Goal: Book appointment/travel/reservation

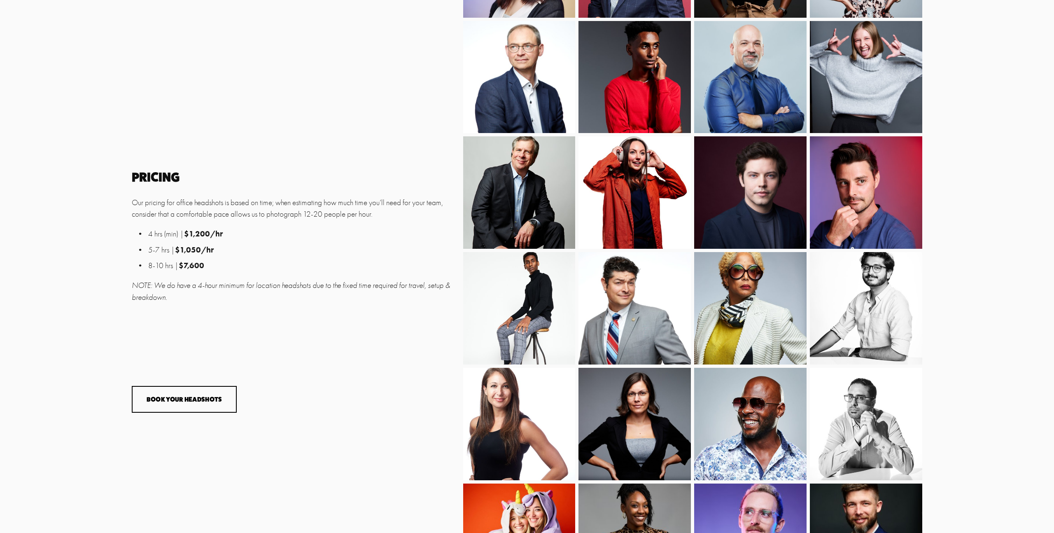
scroll to position [534, 0]
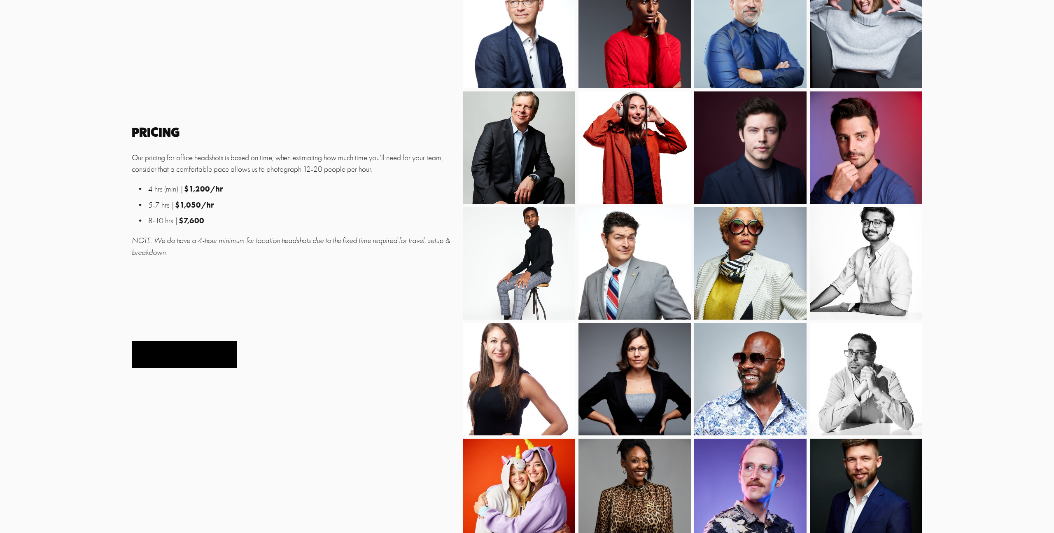
click at [160, 350] on button "Book Your Headshots" at bounding box center [184, 354] width 105 height 27
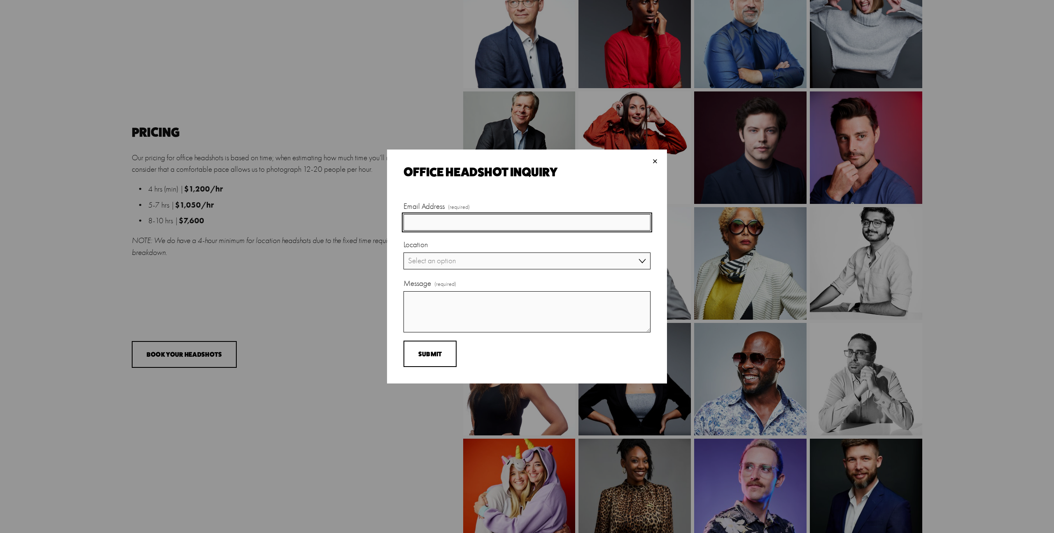
click at [557, 224] on input "Email Address (required)" at bounding box center [526, 222] width 247 height 17
type input "[EMAIL_ADDRESS][DOMAIN_NAME]"
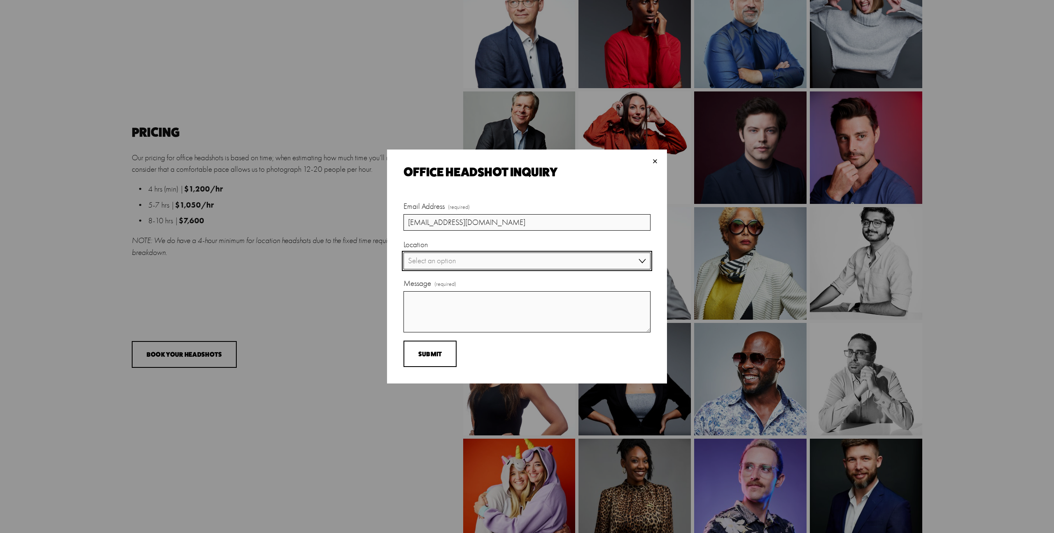
click at [550, 259] on select "Select an option SF Bay Area [GEOGRAPHIC_DATA]/[GEOGRAPHIC_DATA] [GEOGRAPHIC_DA…" at bounding box center [526, 260] width 247 height 17
select select "[GEOGRAPHIC_DATA]"
click at [403, 252] on select "Select an option SF Bay Area [GEOGRAPHIC_DATA]/[GEOGRAPHIC_DATA] [GEOGRAPHIC_DA…" at bounding box center [526, 260] width 247 height 17
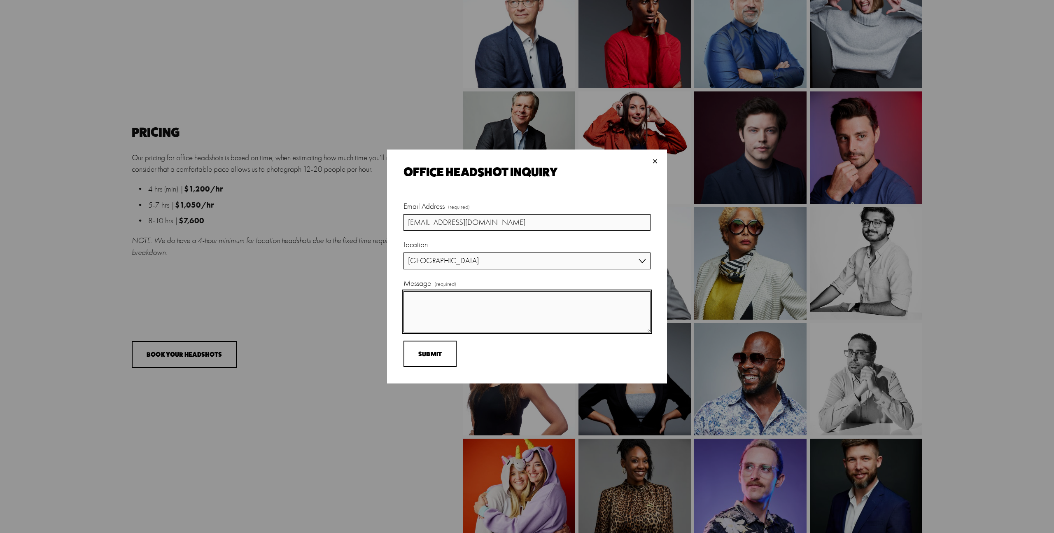
click at [508, 307] on textarea "Message (required)" at bounding box center [526, 311] width 247 height 41
click at [644, 309] on textarea "Hi! Our design team at [GEOGRAPHIC_DATA] (located in [GEOGRAPHIC_DATA]) would l…" at bounding box center [526, 311] width 247 height 41
click at [509, 313] on textarea "Hi! Our design team at [GEOGRAPHIC_DATA] (located in [GEOGRAPHIC_DATA]) would l…" at bounding box center [526, 311] width 247 height 41
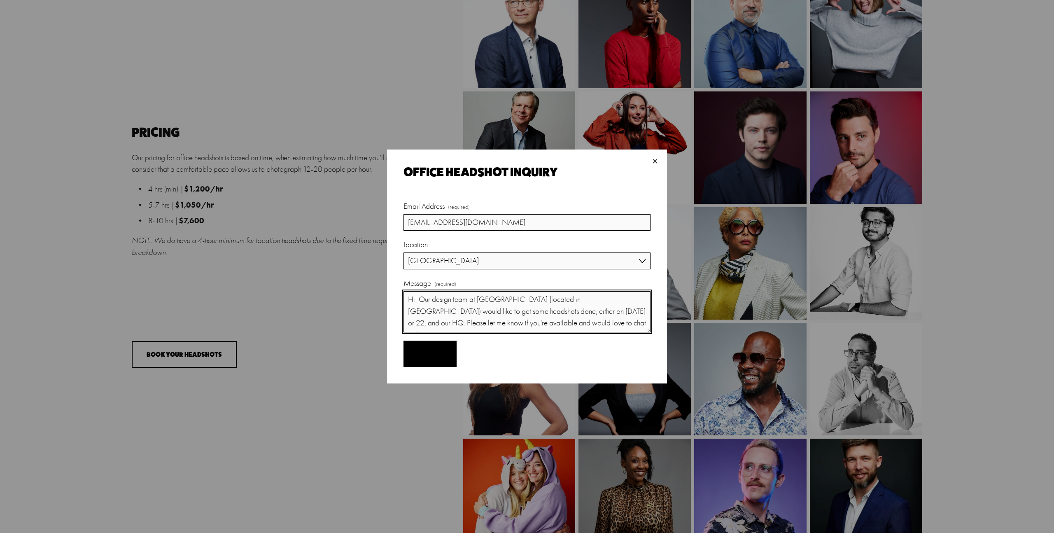
type textarea "Hi! Our design team at [GEOGRAPHIC_DATA] (located in [GEOGRAPHIC_DATA]) would l…"
click at [438, 350] on span "Submit" at bounding box center [430, 354] width 24 height 8
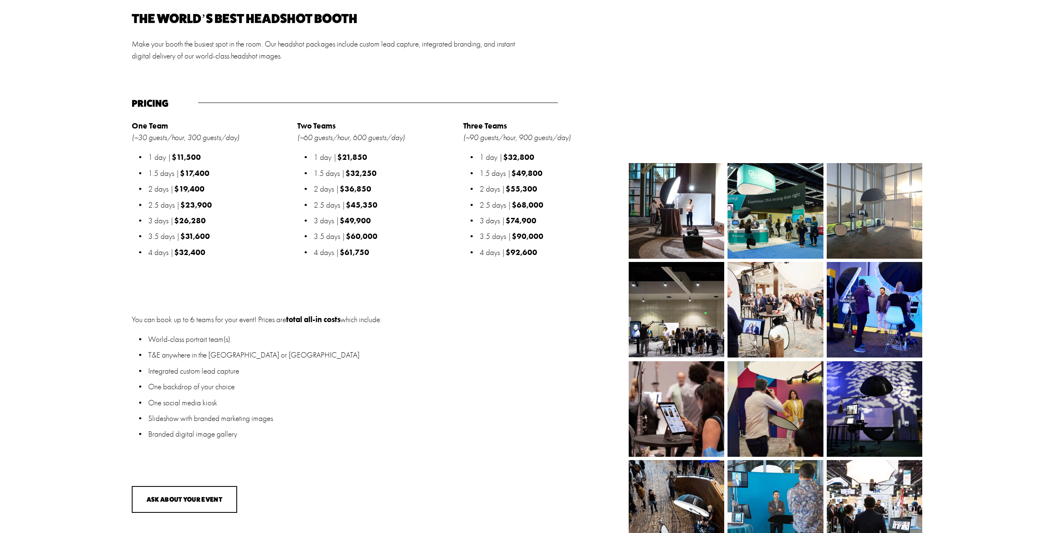
scroll to position [1117, 0]
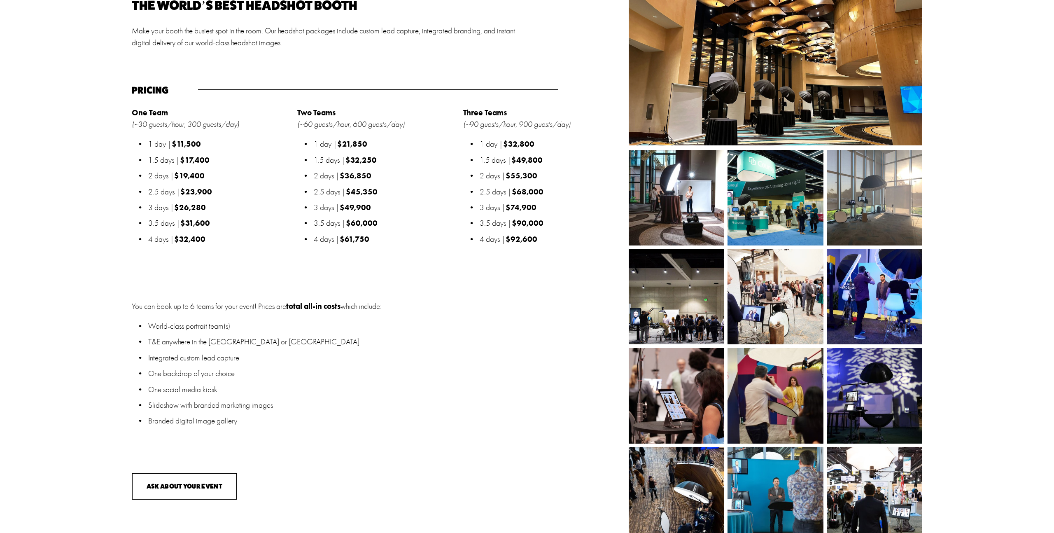
click at [438, 350] on ul "World-class portrait team(s) T&E anywhere in the US or Canada Integrated custom…" at bounding box center [378, 373] width 492 height 107
